Goal: Task Accomplishment & Management: Use online tool/utility

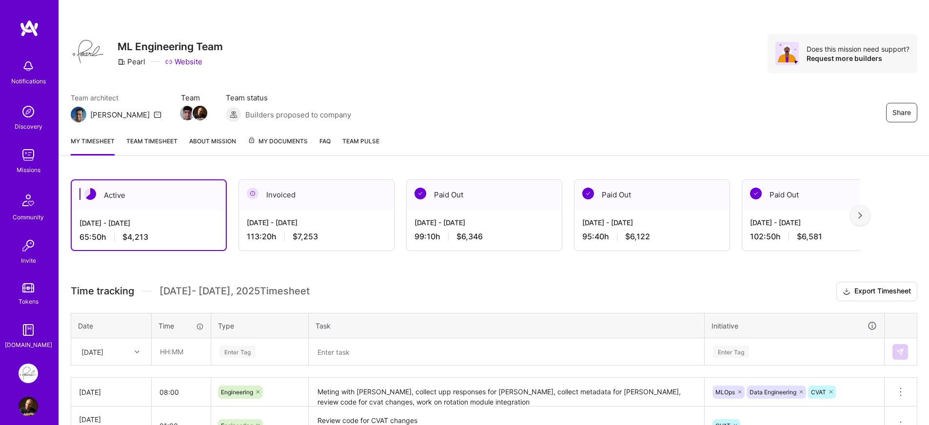
scroll to position [147, 0]
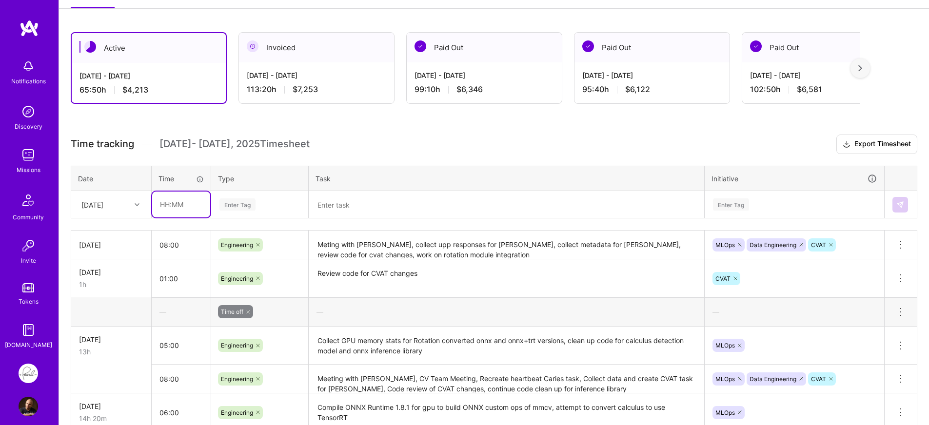
click at [192, 208] on input "text" at bounding box center [181, 205] width 58 height 26
type input "08:00"
click at [236, 210] on div "Enter Tag" at bounding box center [238, 204] width 36 height 15
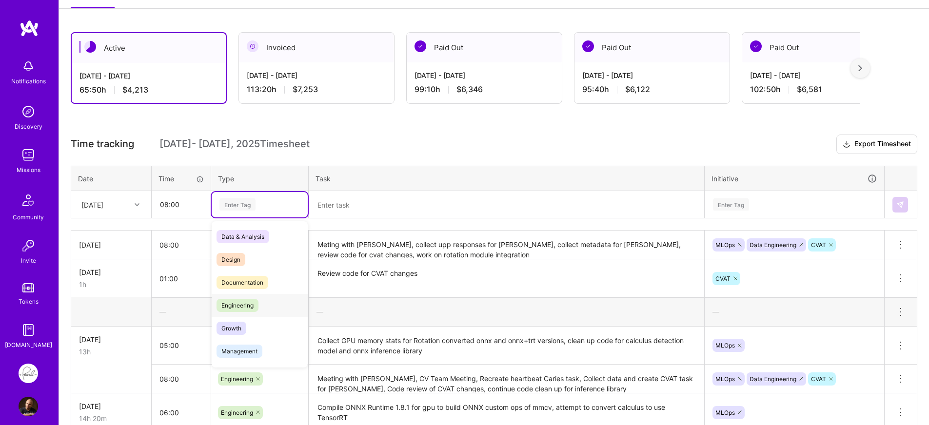
click at [252, 301] on span "Engineering" at bounding box center [238, 305] width 42 height 13
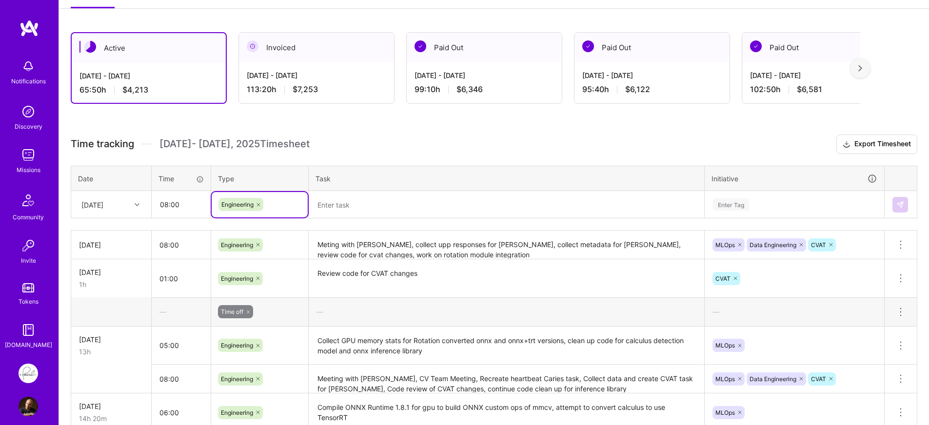
click at [391, 207] on textarea at bounding box center [507, 205] width 394 height 26
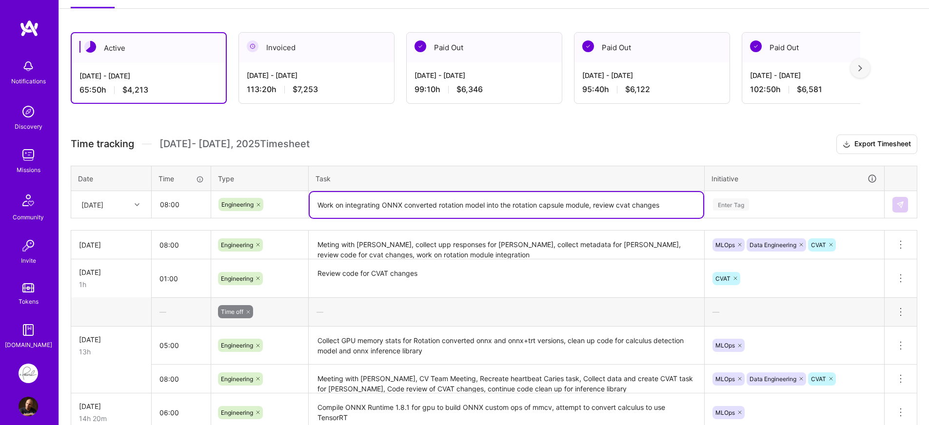
type textarea "Work on integrating ONNX converted rotation model into the rotation capsule mod…"
click at [780, 219] on div "Time tracking Sep 16 - Sep 30 , 2025 Timesheet Export Timesheet Date Time Type …" at bounding box center [494, 393] width 847 height 516
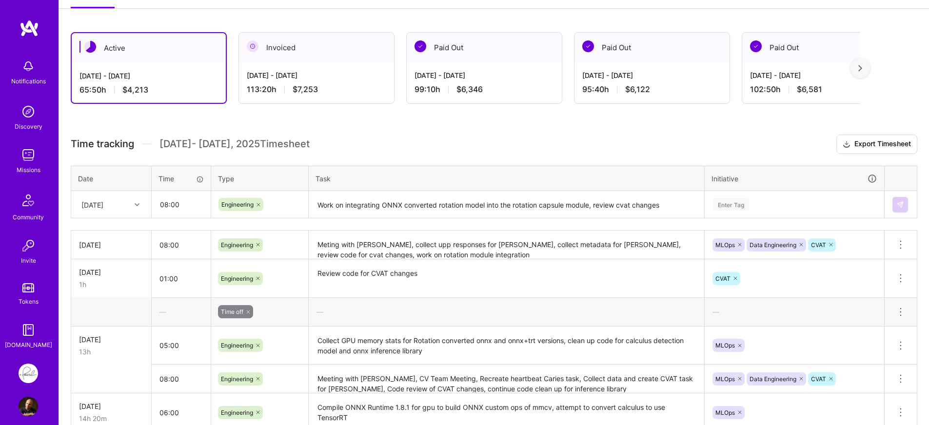
click at [797, 202] on div "Enter Tag" at bounding box center [794, 205] width 165 height 12
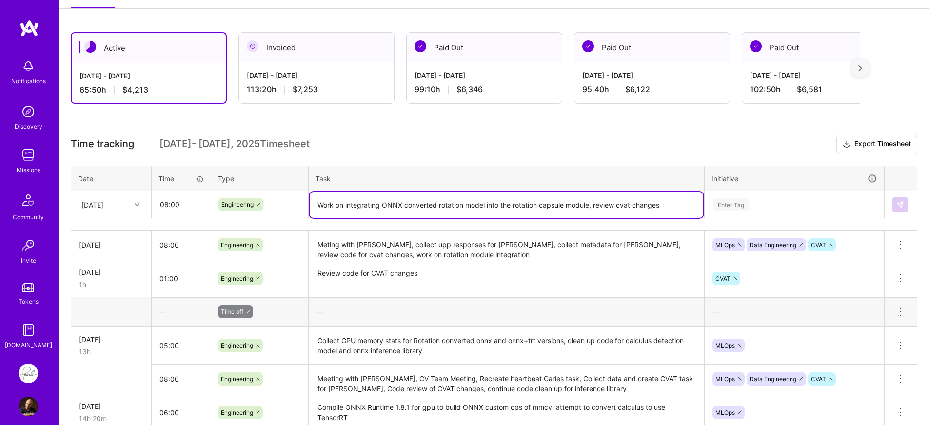
click at [511, 204] on textarea "Work on integrating ONNX converted rotation model into the rotation capsule mod…" at bounding box center [507, 205] width 394 height 26
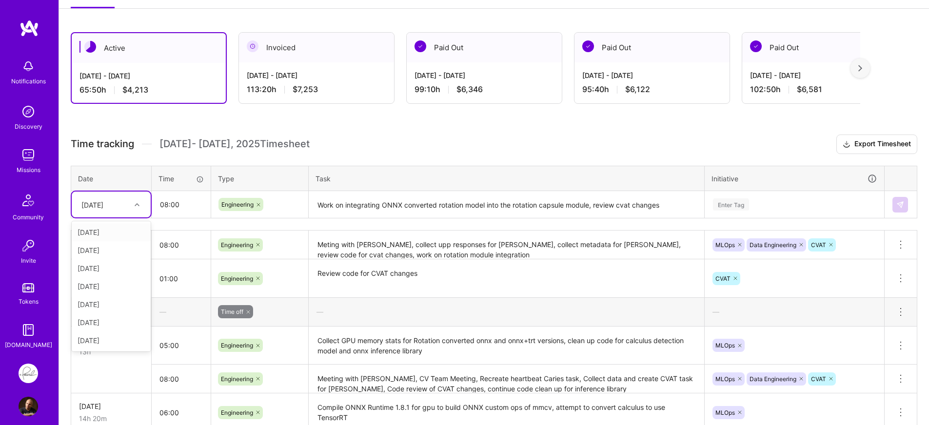
click at [97, 208] on div "[DATE]" at bounding box center [92, 205] width 22 height 10
click at [397, 148] on h3 "Time tracking Sep 16 - Sep 30 , 2025 Timesheet Export Timesheet" at bounding box center [494, 145] width 847 height 20
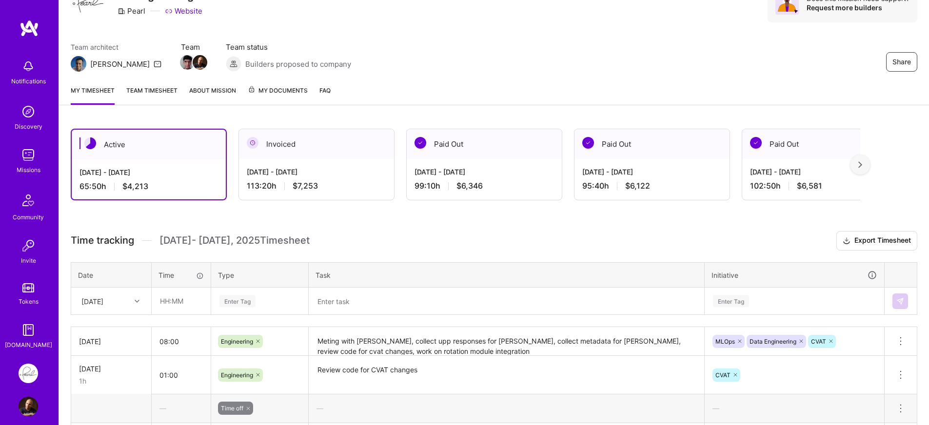
scroll to position [47, 0]
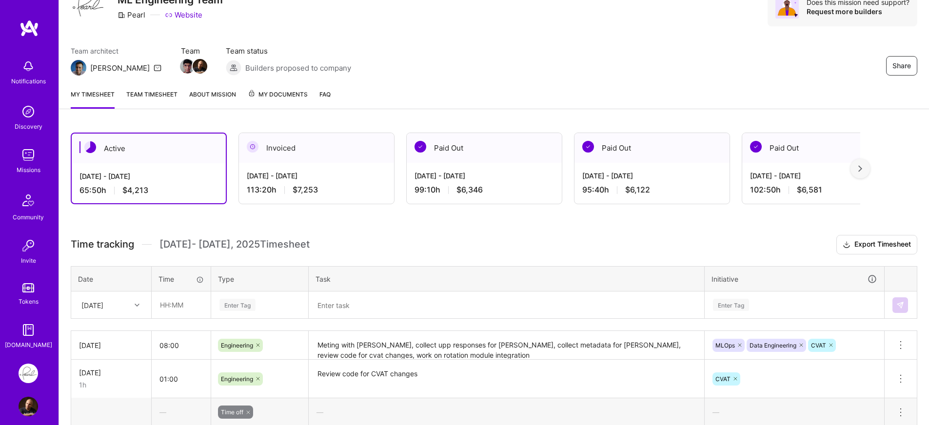
click at [348, 293] on textarea at bounding box center [507, 305] width 394 height 25
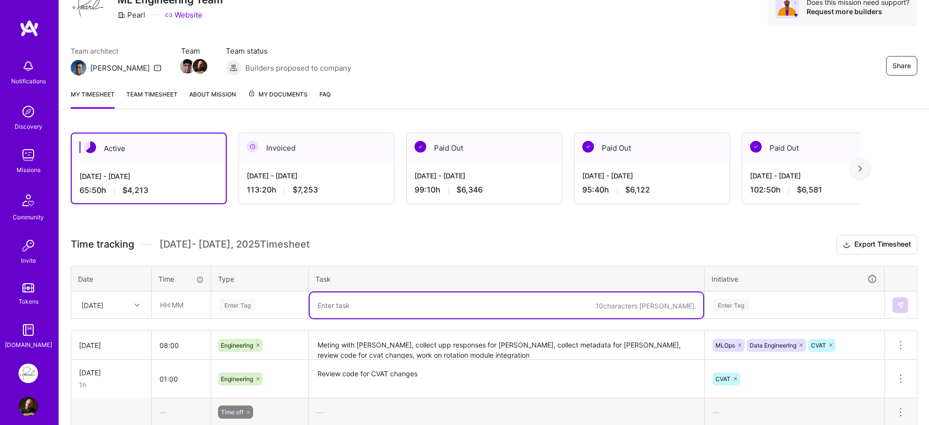
paste textarea "Work on integrating ONNX converted rotation model into the rotation capsule mod…"
type textarea "Work on integrating ONNX converted rotation model into the rotation capsule mod…"
click at [160, 316] on input "text" at bounding box center [181, 305] width 58 height 26
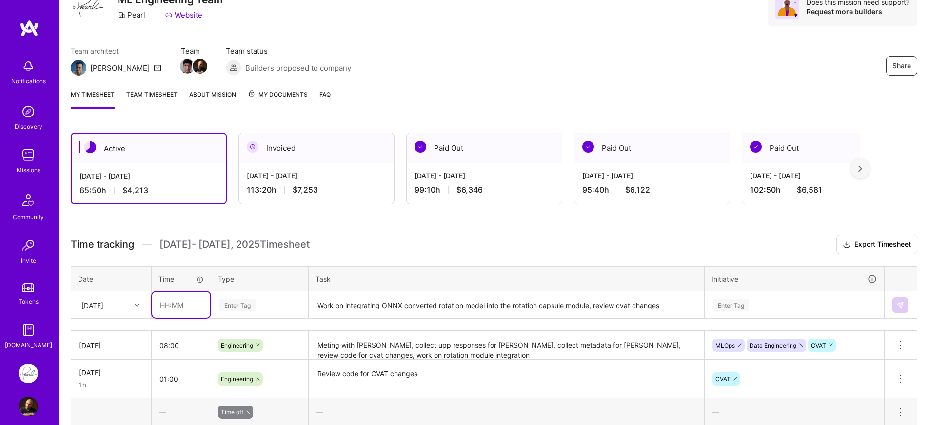
type input "08:00"
click at [121, 310] on div "[DATE]" at bounding box center [111, 305] width 79 height 26
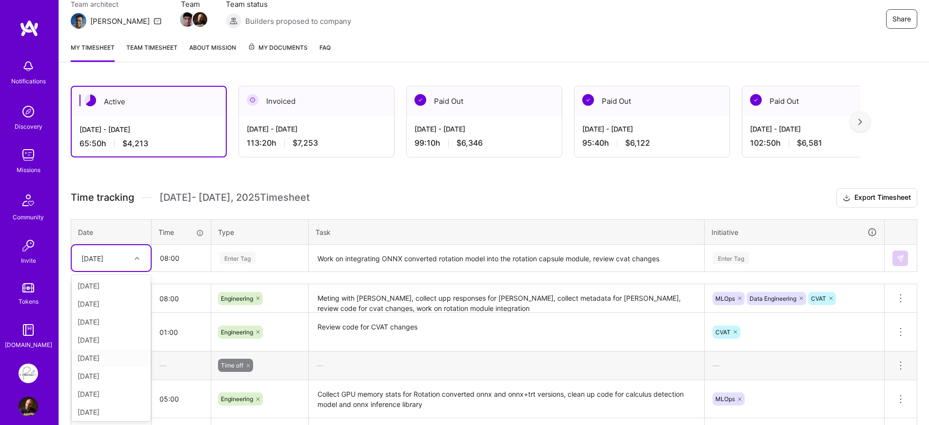
scroll to position [2, 0]
click at [111, 405] on div "[DATE]" at bounding box center [111, 411] width 79 height 18
click at [274, 254] on div "Enter Tag" at bounding box center [260, 258] width 82 height 12
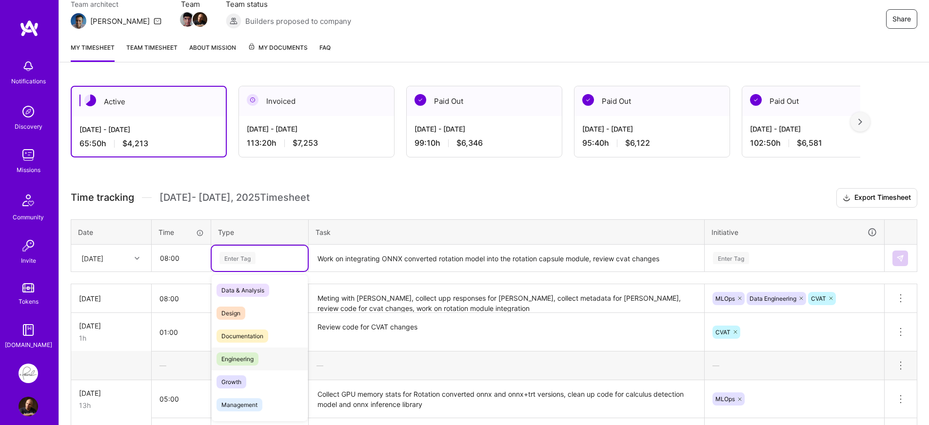
click at [244, 361] on span "Engineering" at bounding box center [238, 359] width 42 height 13
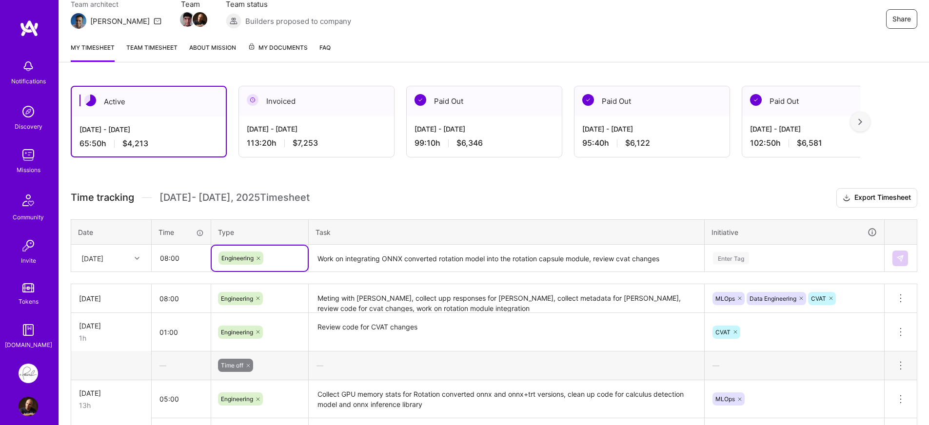
click at [787, 257] on div "Enter Tag" at bounding box center [795, 258] width 179 height 25
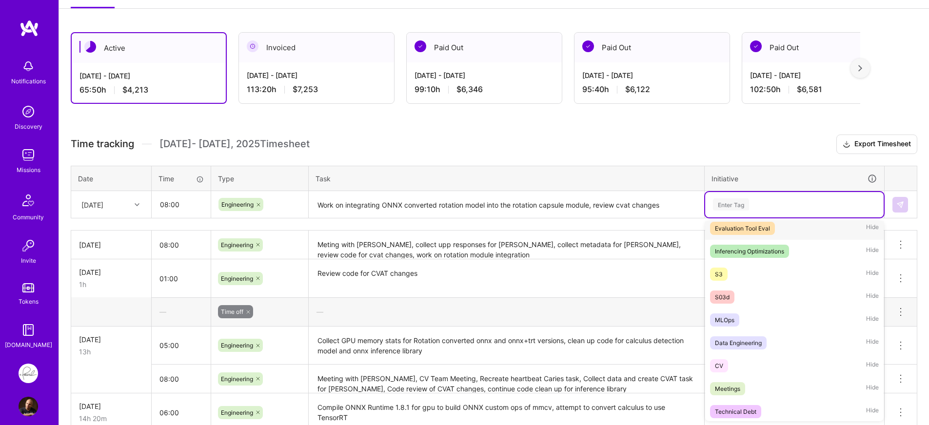
scroll to position [121, 0]
click at [733, 321] on div "MLOps" at bounding box center [725, 320] width 20 height 10
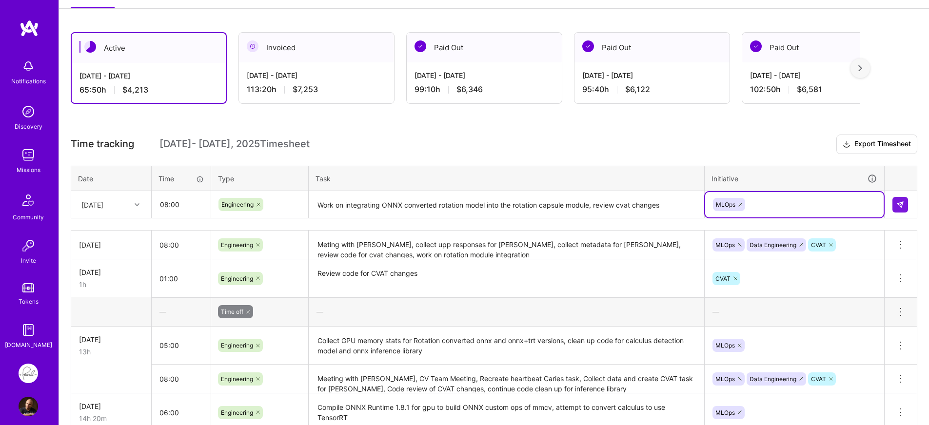
click at [825, 201] on div "MLOps" at bounding box center [794, 204] width 165 height 15
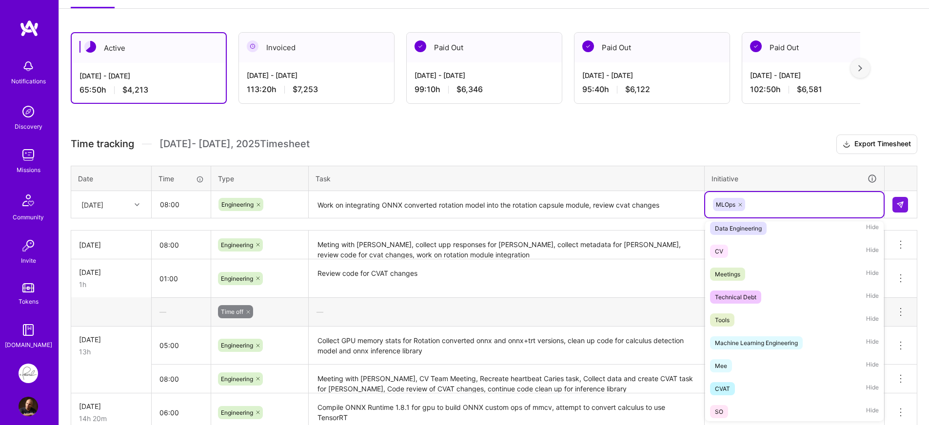
scroll to position [219, 0]
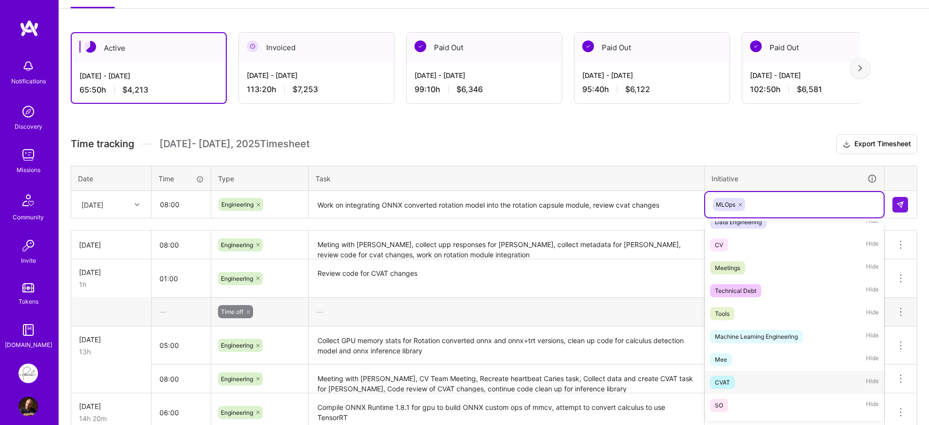
click at [742, 374] on div "CVAT Hide" at bounding box center [795, 382] width 179 height 23
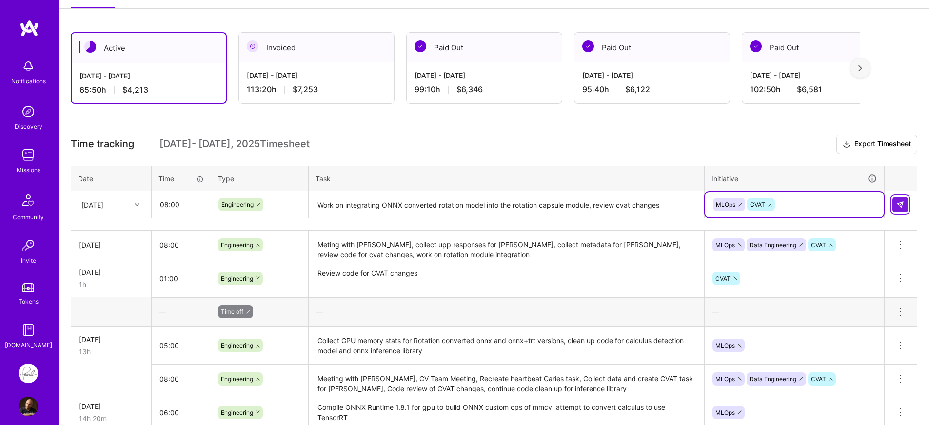
click at [899, 204] on img at bounding box center [901, 205] width 8 height 8
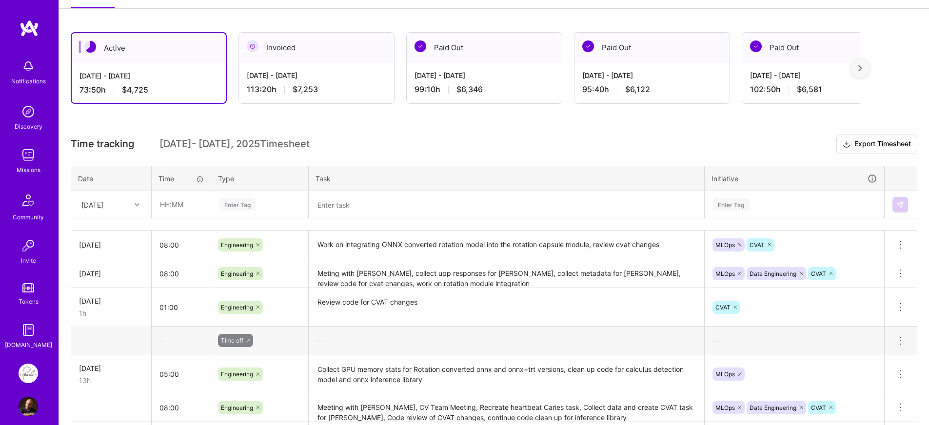
click at [213, 222] on div "Time tracking [DATE] - [DATE] Timesheet Export Timesheet Date Time Type Task In…" at bounding box center [494, 407] width 847 height 545
